Goal: Task Accomplishment & Management: Manage account settings

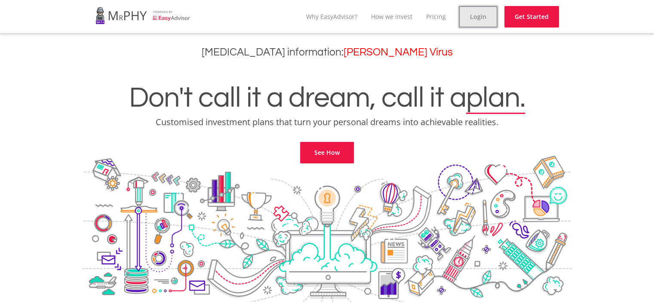
click at [484, 17] on link "Login" at bounding box center [478, 17] width 39 height 22
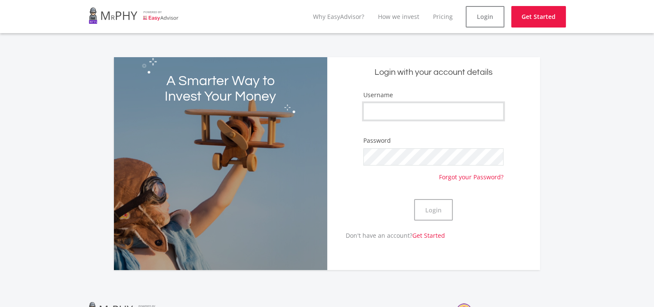
type input "mabhedlankosi"
click at [430, 211] on button "Login" at bounding box center [433, 210] width 39 height 22
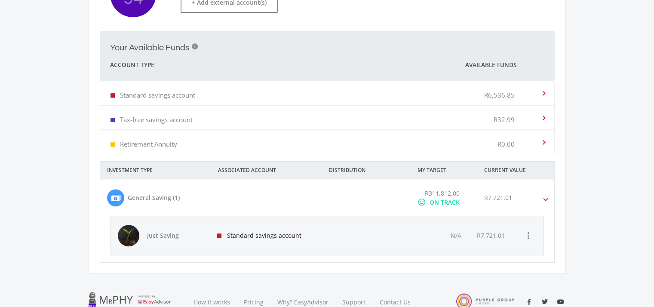
scroll to position [292, 0]
click at [329, 235] on div at bounding box center [366, 234] width 86 height 39
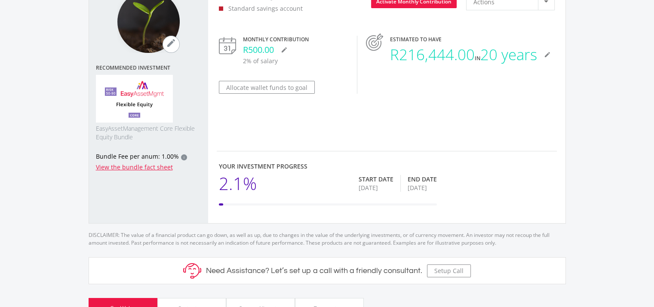
scroll to position [95, 0]
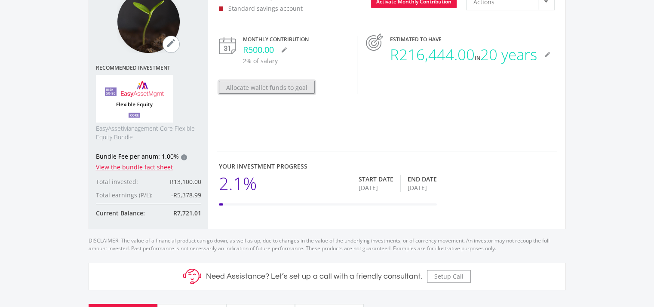
click at [265, 87] on button "Allocate wallet funds to goal" at bounding box center [267, 87] width 96 height 13
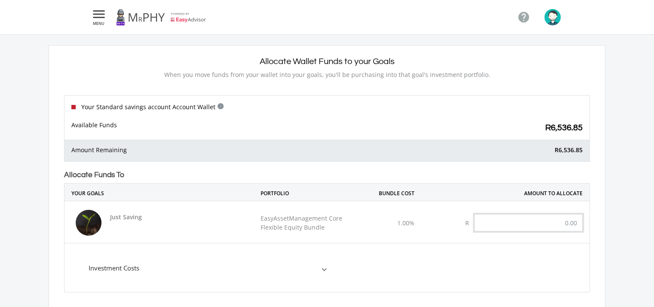
click at [499, 216] on input "text" at bounding box center [528, 222] width 108 height 17
type input "6,530.00"
click at [473, 253] on mat-expansion-panel "Investment Costs Broker Commission 0.25% Advice Fee per anum 0.30% Bundle Fee p…" at bounding box center [327, 267] width 526 height 49
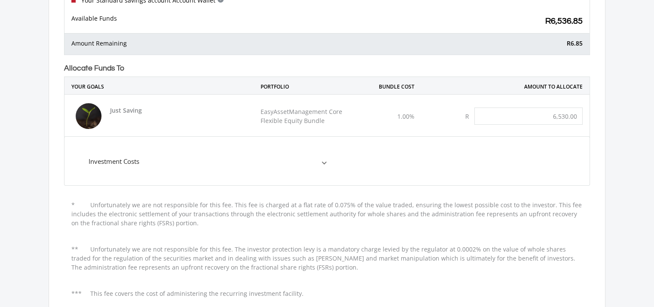
scroll to position [108, 0]
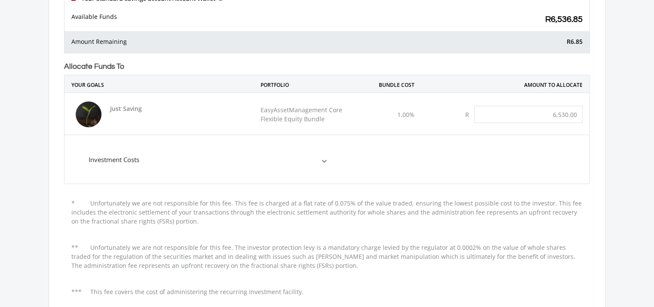
click at [320, 161] on span "Investment Costs" at bounding box center [206, 160] width 234 height 10
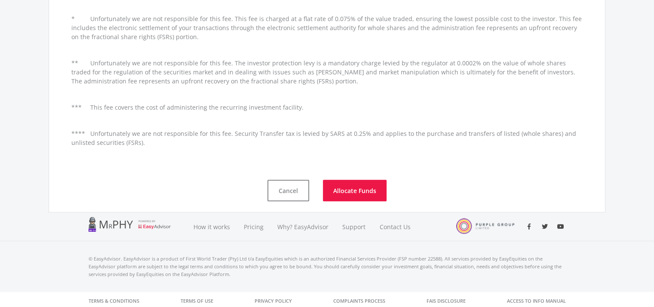
scroll to position [473, 0]
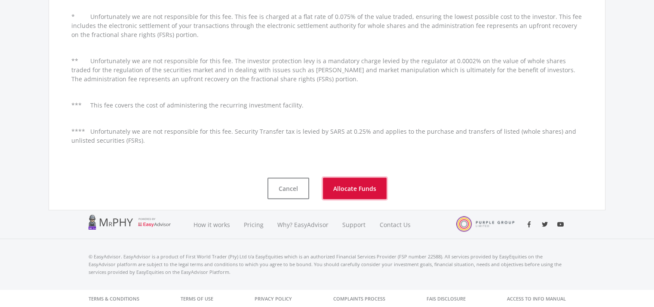
click at [337, 191] on button "Allocate Funds" at bounding box center [355, 189] width 64 height 22
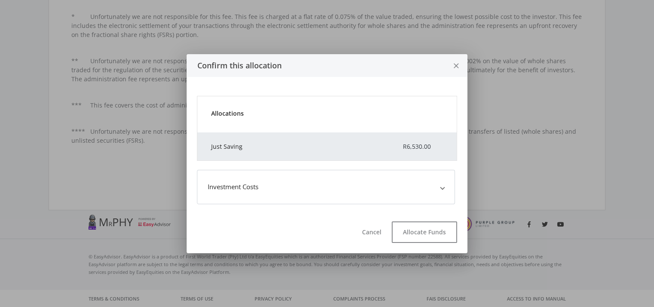
click at [442, 193] on mat-expansion-panel-header "Investment Costs" at bounding box center [326, 187] width 258 height 34
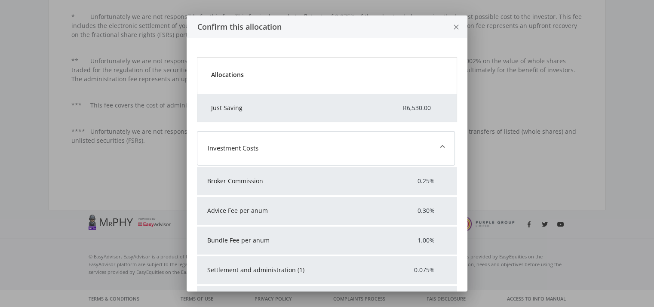
click at [443, 146] on mat-expansion-panel-header "Investment Costs" at bounding box center [326, 148] width 258 height 34
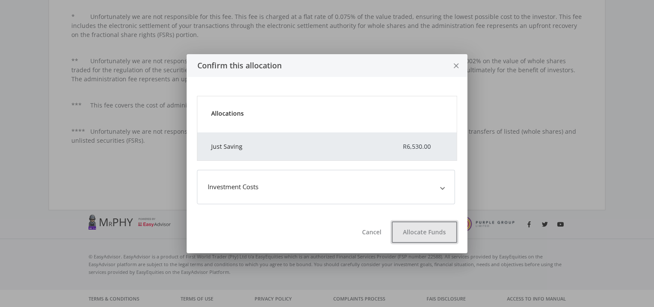
click at [428, 234] on button "Allocate Funds" at bounding box center [424, 232] width 65 height 22
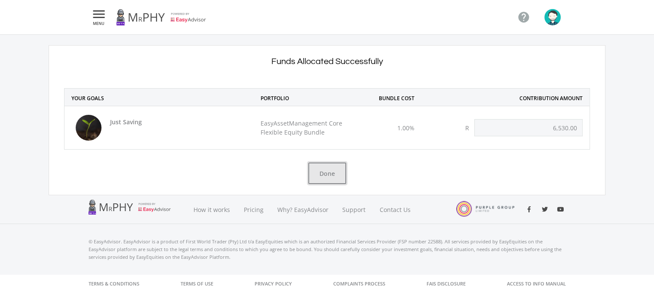
click at [329, 172] on button "Done" at bounding box center [327, 174] width 38 height 22
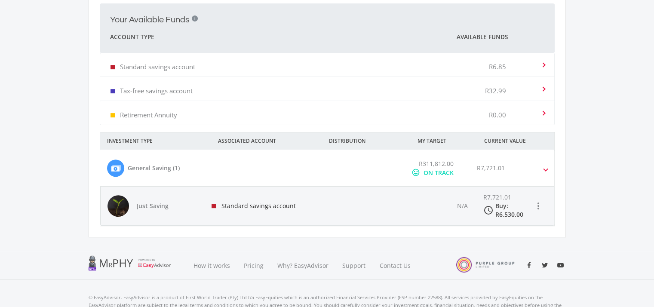
scroll to position [322, 0]
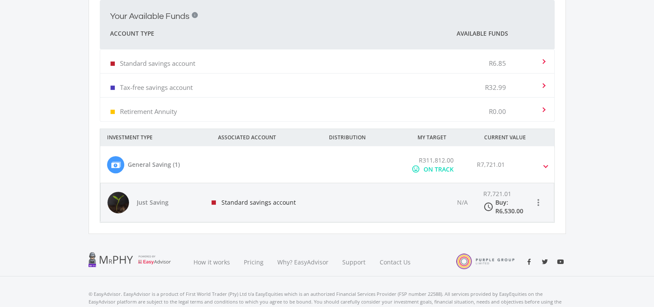
click at [486, 200] on div "access_time Buy: R6,530.00" at bounding box center [507, 206] width 48 height 17
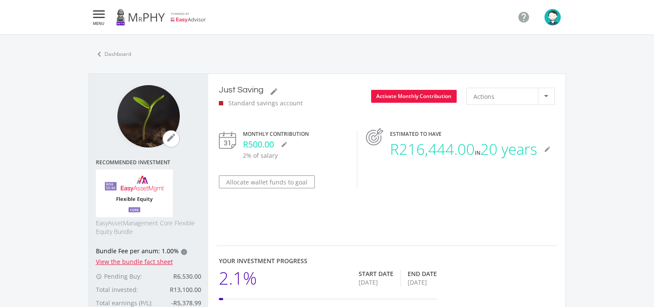
click at [551, 22] on img "button" at bounding box center [552, 17] width 16 height 16
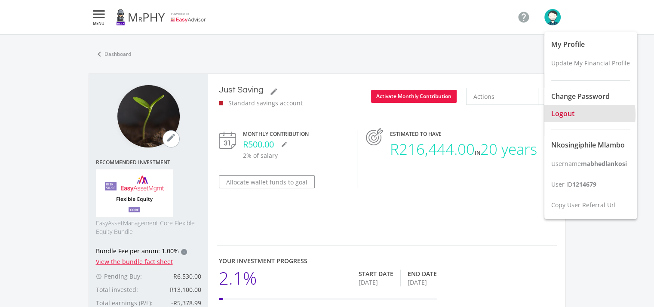
click at [566, 114] on span "Logout" at bounding box center [562, 113] width 23 height 9
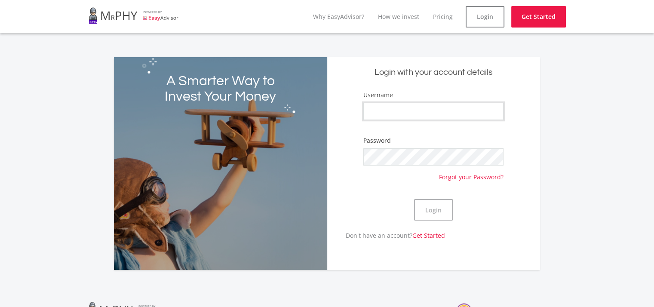
type input "mabhedlankosi"
